Goal: Find contact information: Find contact information

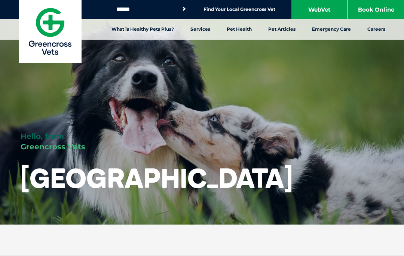
click at [116, 8] on input "Search for:" at bounding box center [146, 9] width 64 height 6
click at [120, 9] on input "Search for:" at bounding box center [146, 9] width 64 height 6
type input "*******"
click at [182, 9] on button "Search" at bounding box center [183, 8] width 7 height 7
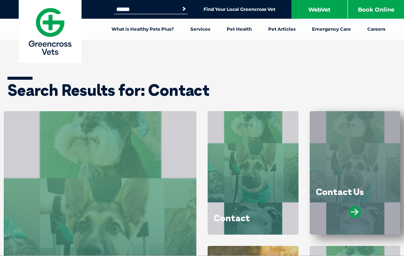
click at [358, 214] on icon at bounding box center [354, 212] width 12 height 12
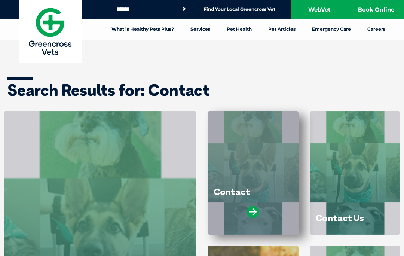
click at [245, 210] on div at bounding box center [252, 215] width 79 height 19
click at [250, 209] on icon at bounding box center [253, 212] width 12 height 12
